Goal: Task Accomplishment & Management: Use online tool/utility

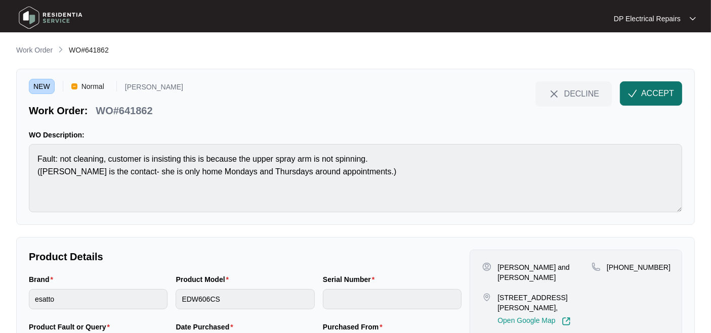
click at [650, 92] on span "ACCEPT" at bounding box center [657, 94] width 33 height 12
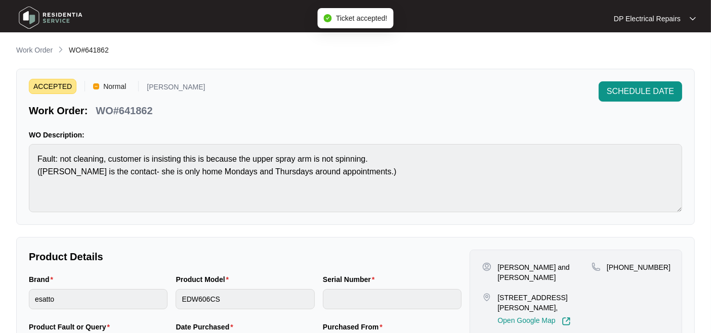
click at [142, 107] on p "WO#641862" at bounding box center [124, 111] width 57 height 14
copy p "641862"
drag, startPoint x: 495, startPoint y: 284, endPoint x: 513, endPoint y: 292, distance: 20.1
click at [513, 293] on div "[STREET_ADDRESS][PERSON_NAME], Open Google Map" at bounding box center [536, 309] width 109 height 33
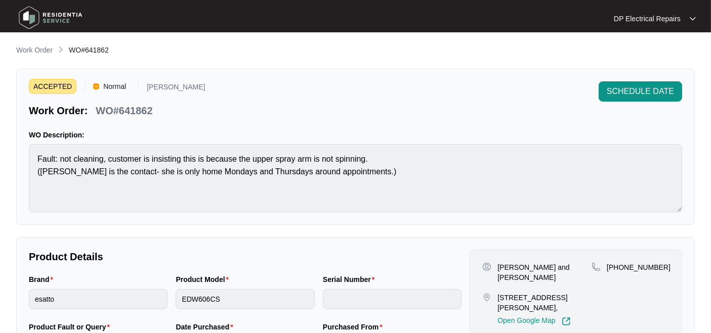
copy p "[STREET_ADDRESS][PERSON_NAME]"
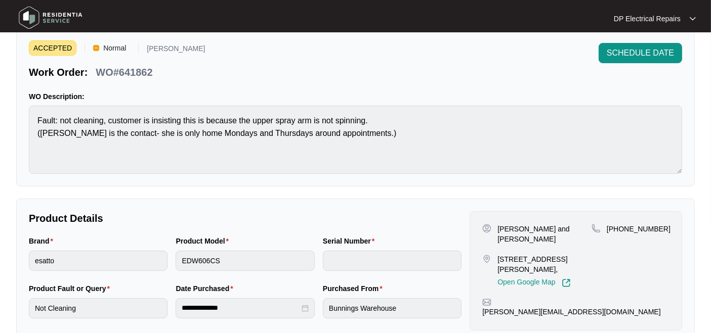
scroll to position [56, 0]
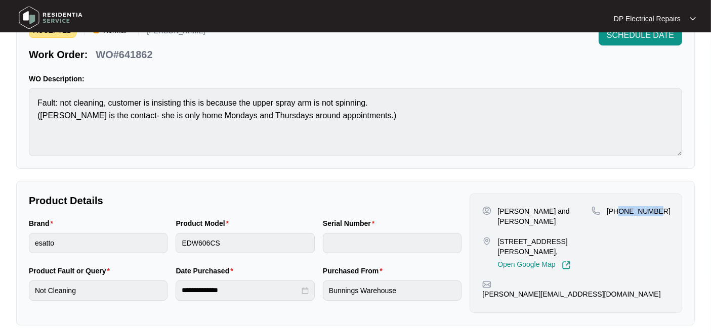
drag, startPoint x: 619, startPoint y: 209, endPoint x: 656, endPoint y: 209, distance: 37.4
click at [656, 209] on div "[PHONE_NUMBER]" at bounding box center [630, 211] width 78 height 10
copy p "403586404"
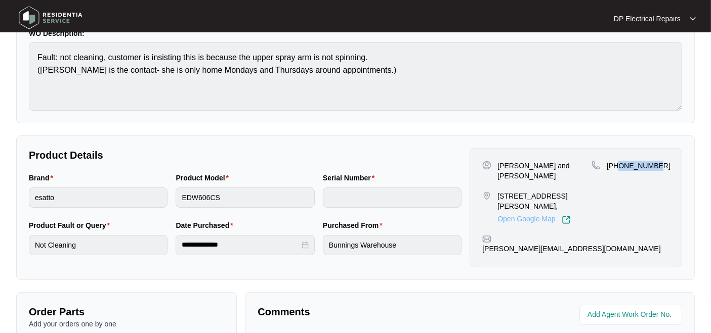
scroll to position [168, 0]
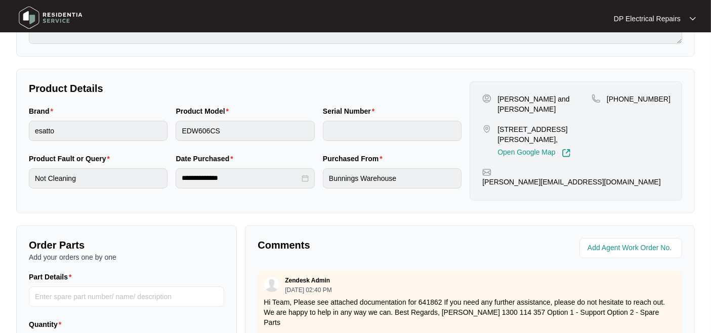
click at [521, 94] on p "[PERSON_NAME] and [PERSON_NAME]" at bounding box center [544, 104] width 94 height 20
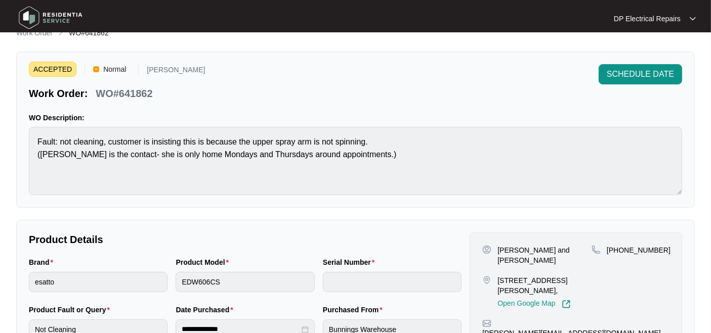
scroll to position [0, 0]
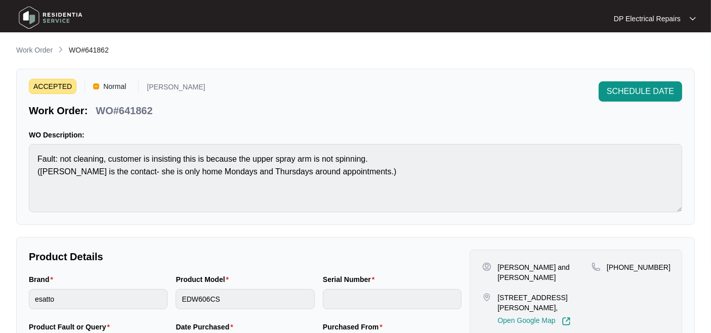
click at [134, 106] on p "WO#641862" at bounding box center [124, 111] width 57 height 14
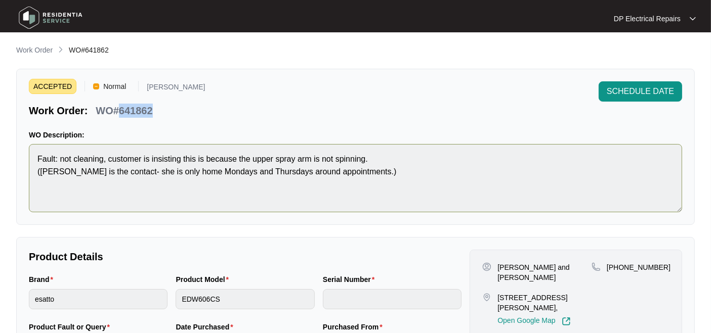
copy p "641862"
